Goal: Task Accomplishment & Management: Use online tool/utility

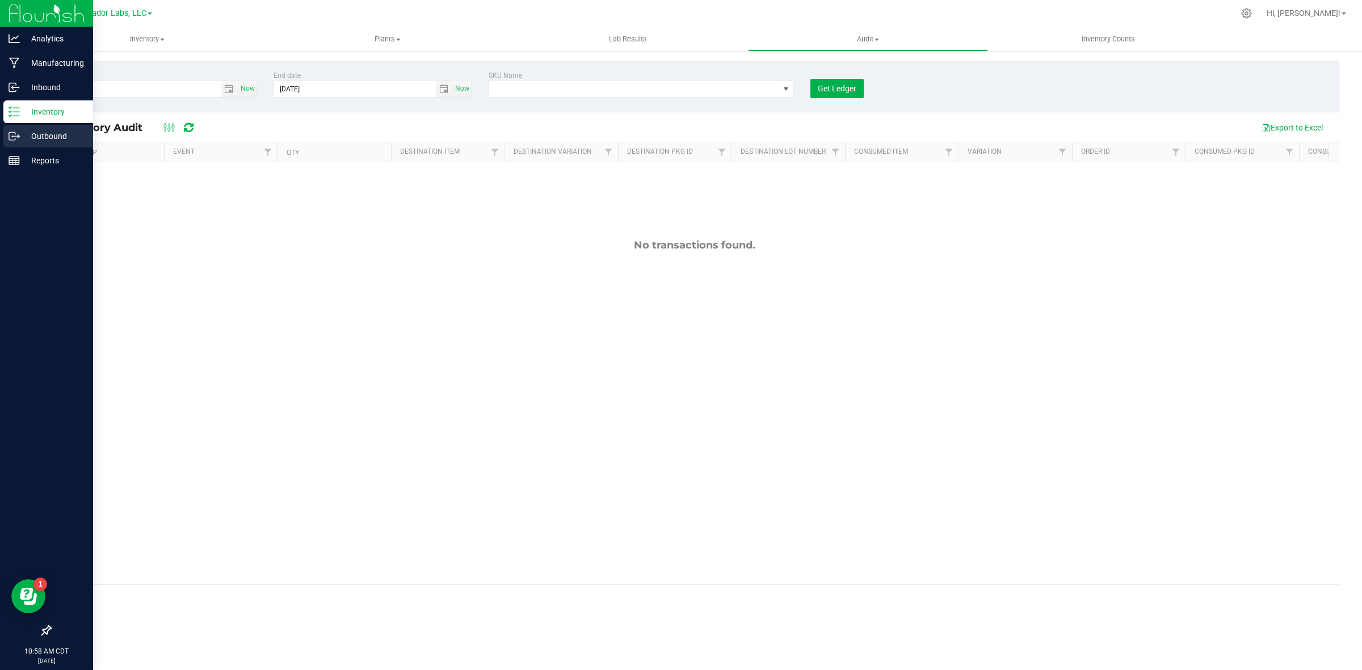
click at [44, 139] on p "Outbound" at bounding box center [54, 136] width 68 height 14
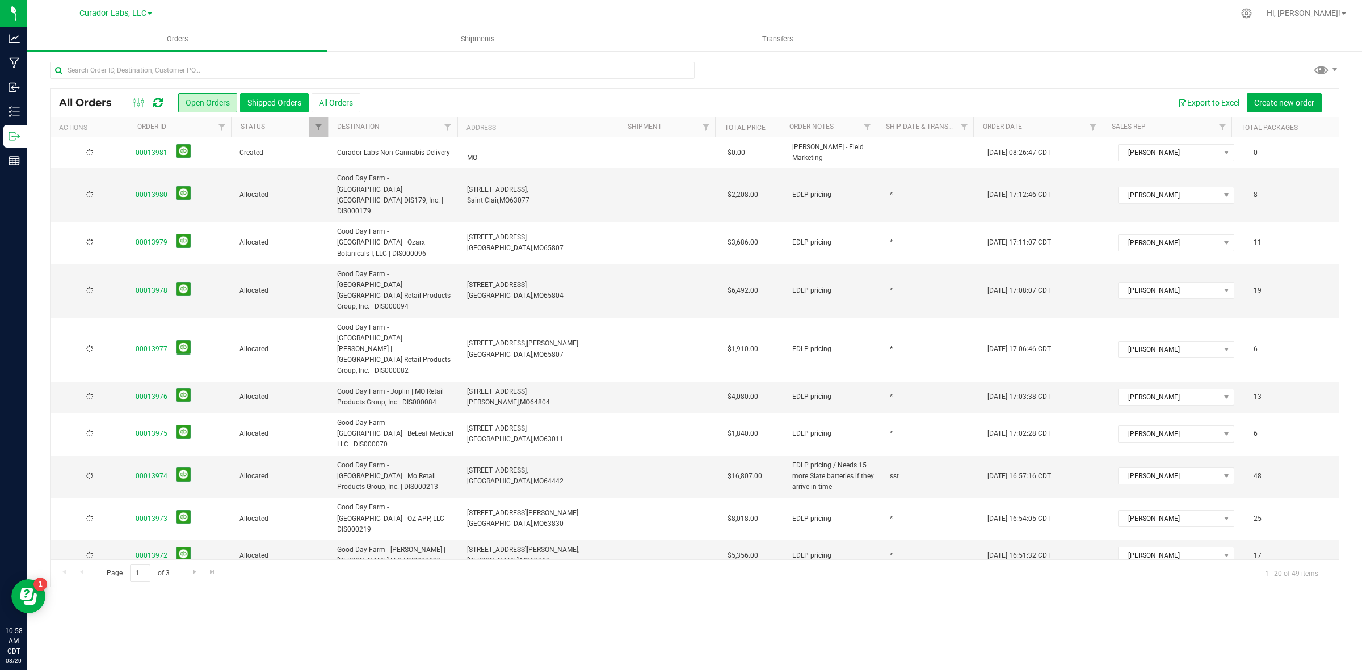
click at [269, 101] on button "Shipped Orders" at bounding box center [274, 102] width 69 height 19
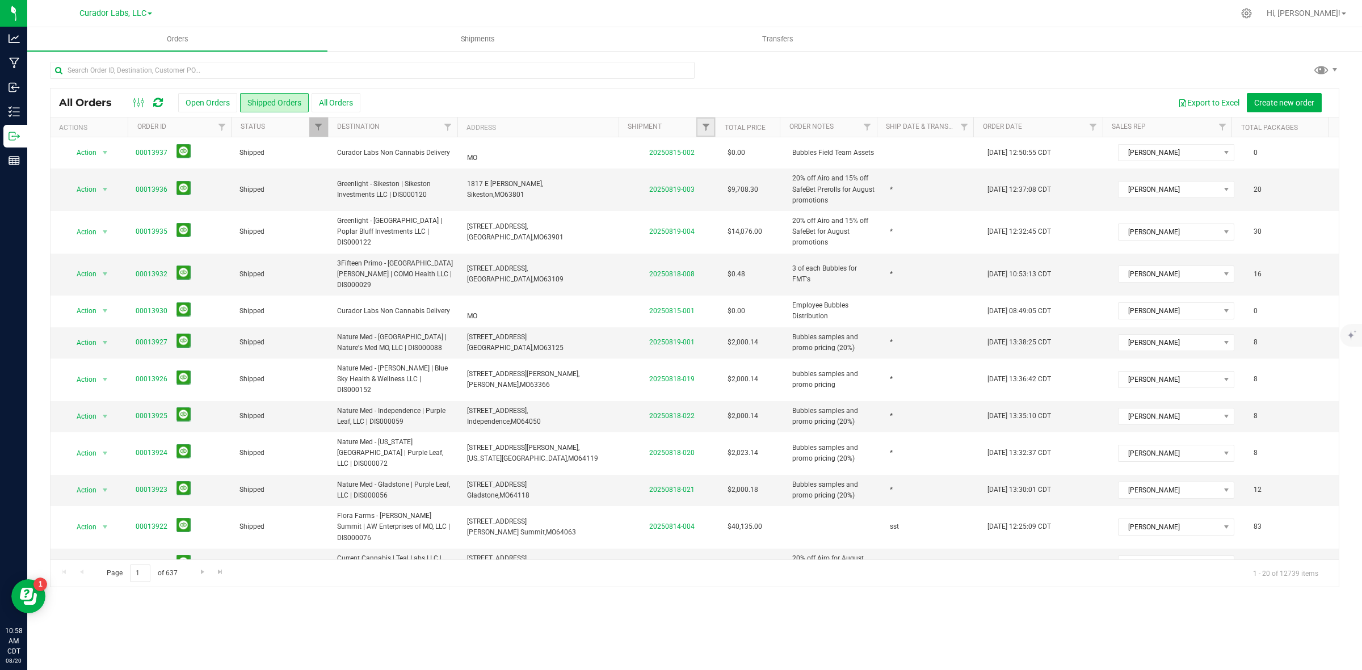
drag, startPoint x: 701, startPoint y: 121, endPoint x: 698, endPoint y: 136, distance: 15.6
click at [701, 121] on link "Filter" at bounding box center [706, 127] width 19 height 19
click at [711, 155] on input "text" at bounding box center [761, 152] width 117 height 17
type input "2025"
click at [711, 177] on button "Filter" at bounding box center [730, 182] width 54 height 25
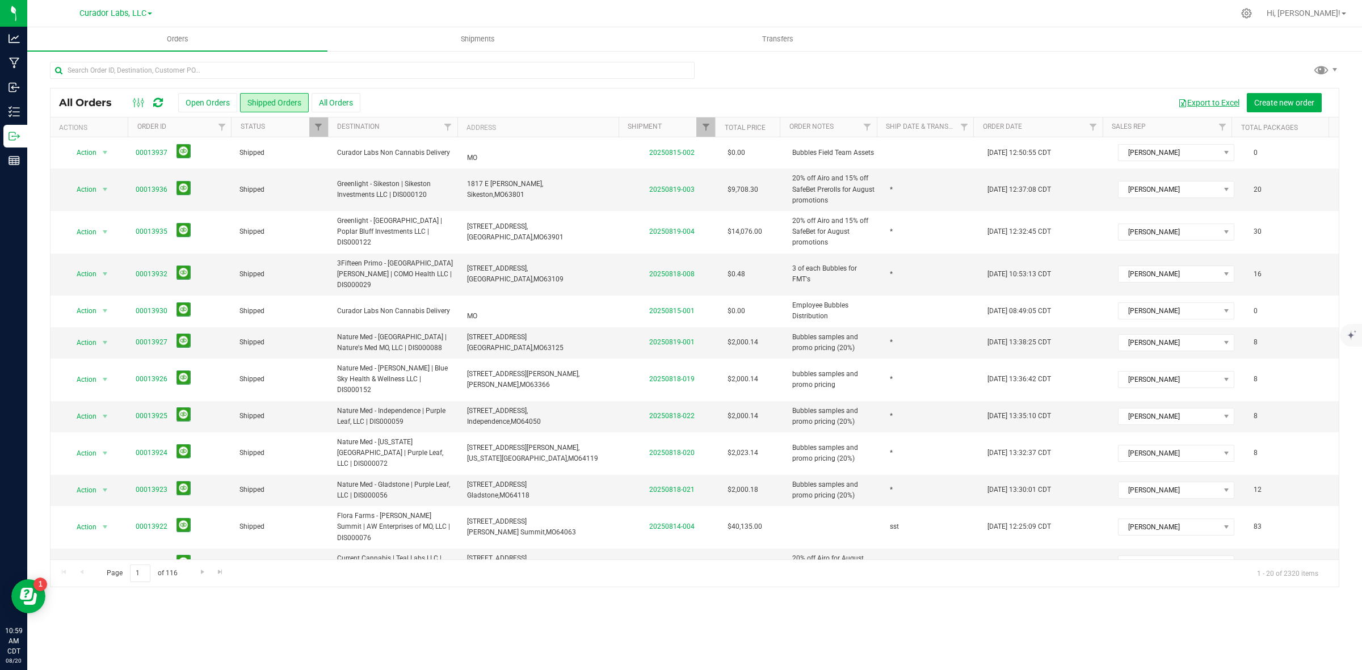
click at [1185, 105] on button "Export to Excel" at bounding box center [1209, 102] width 76 height 19
